Goal: Information Seeking & Learning: Learn about a topic

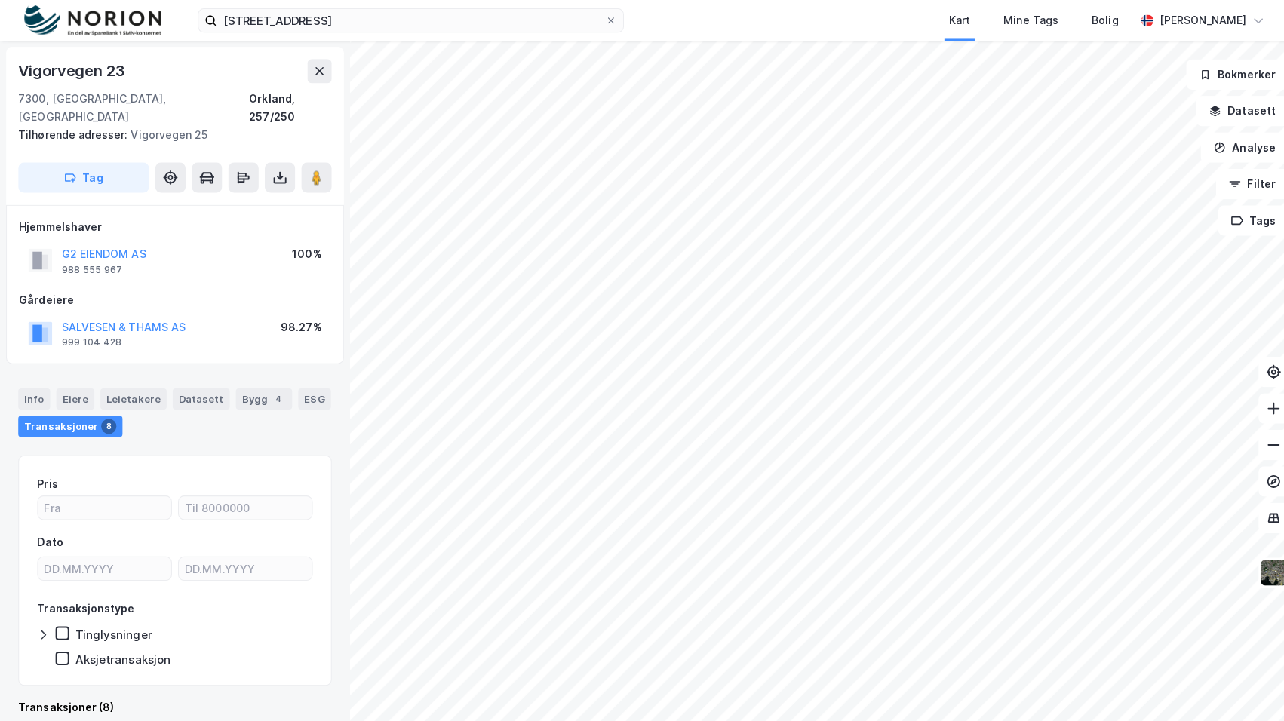
scroll to position [205, 0]
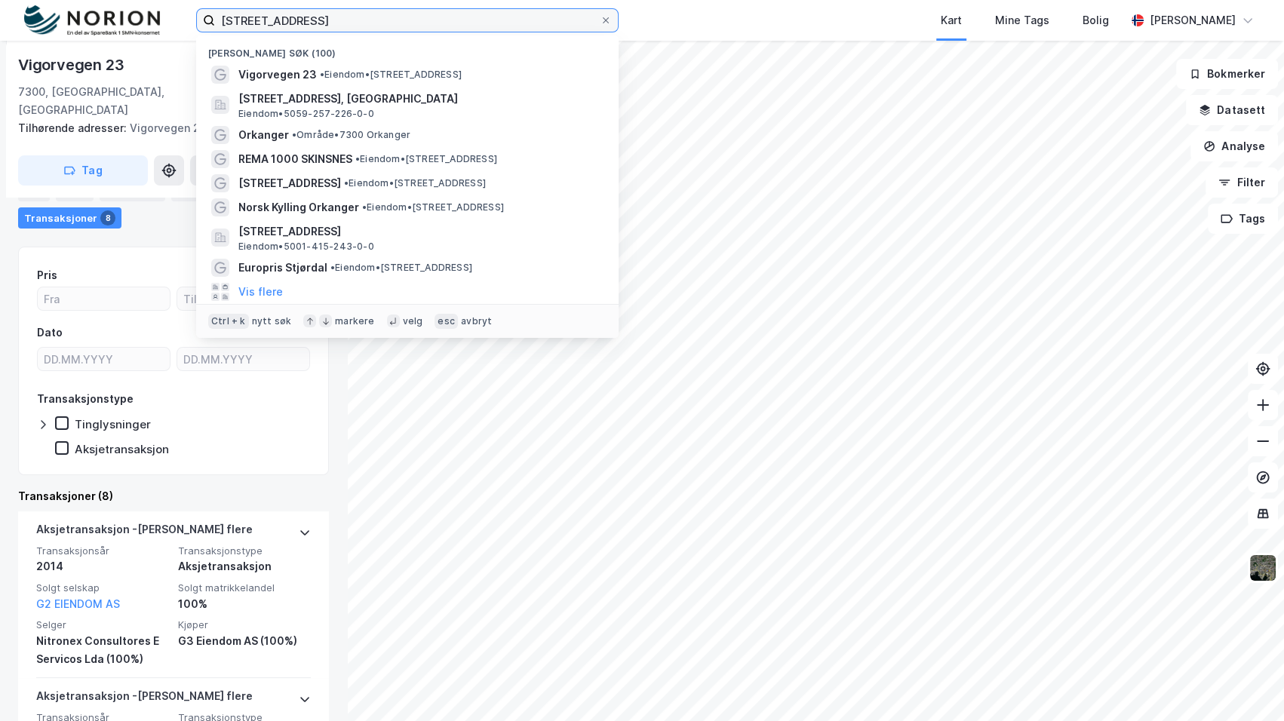
drag, startPoint x: 342, startPoint y: 11, endPoint x: 147, endPoint y: 40, distance: 196.8
click at [147, 40] on div "vigorveien 23 Nylige søk (100) Vigorvegen 23 • Eiendom • [STREET_ADDRESS], ORKL…" at bounding box center [642, 20] width 1284 height 41
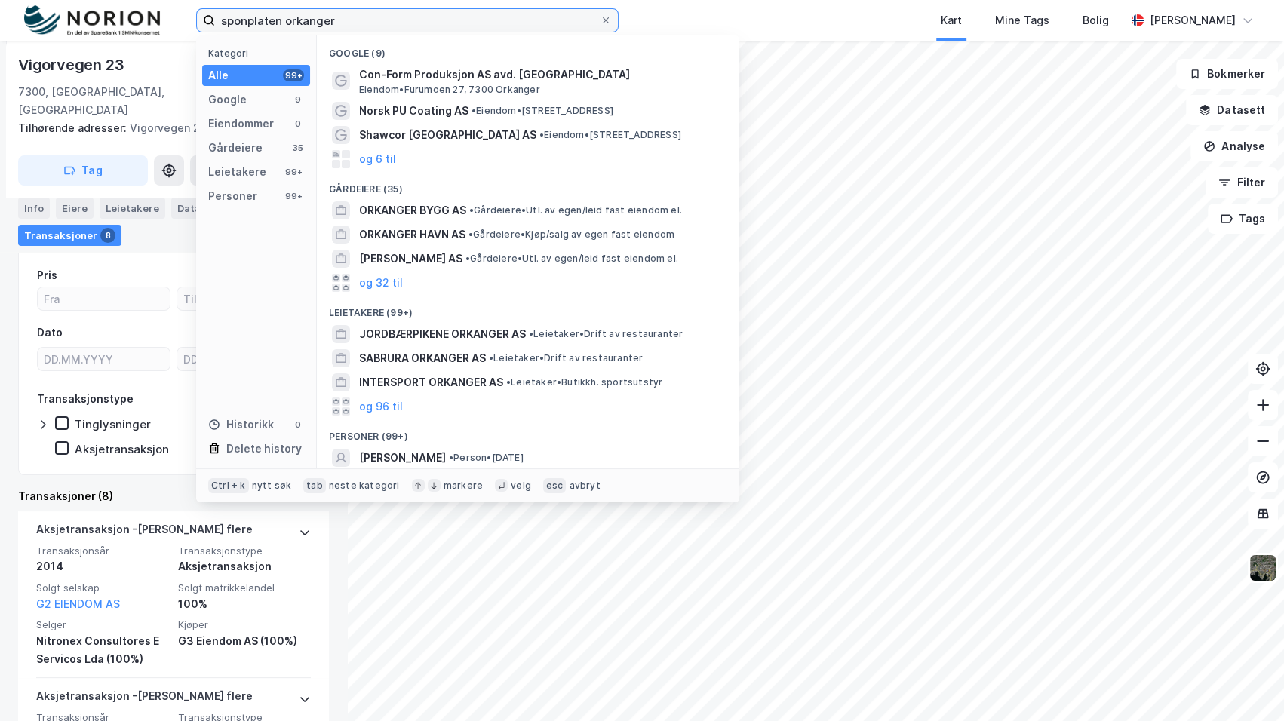
type input "sponplaten orkanger"
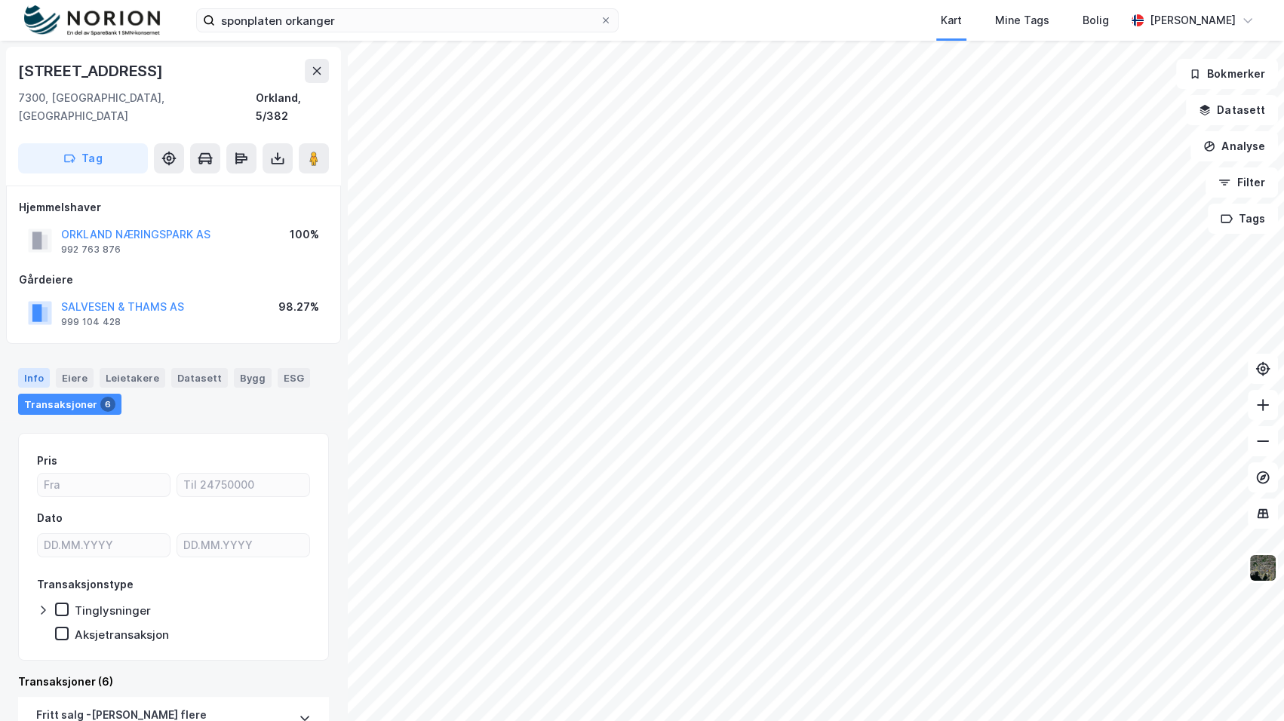
click at [34, 368] on div "Info" at bounding box center [34, 378] width 32 height 20
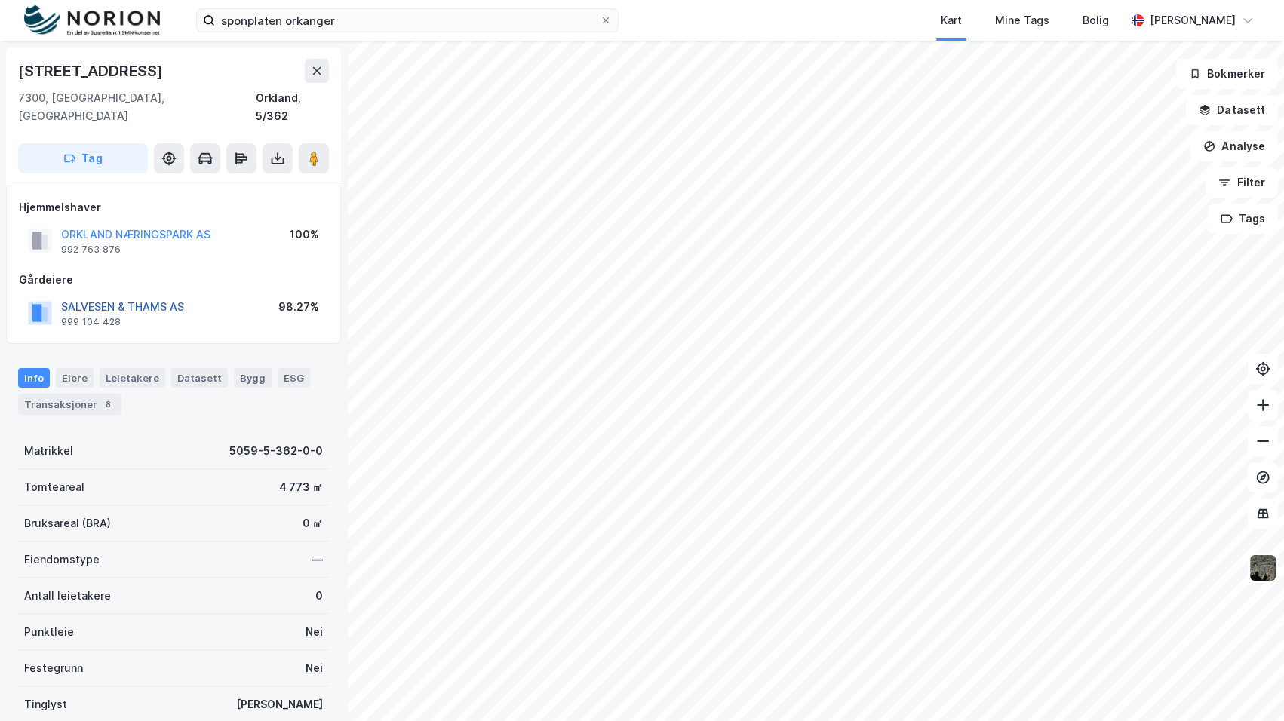
drag, startPoint x: 98, startPoint y: 296, endPoint x: 103, endPoint y: 287, distance: 10.5
click at [103, 298] on div "SALVESEN & THAMS AS" at bounding box center [122, 307] width 123 height 18
click at [0, 0] on button "SALVESEN & THAMS AS" at bounding box center [0, 0] width 0 height 0
